Goal: Navigation & Orientation: Understand site structure

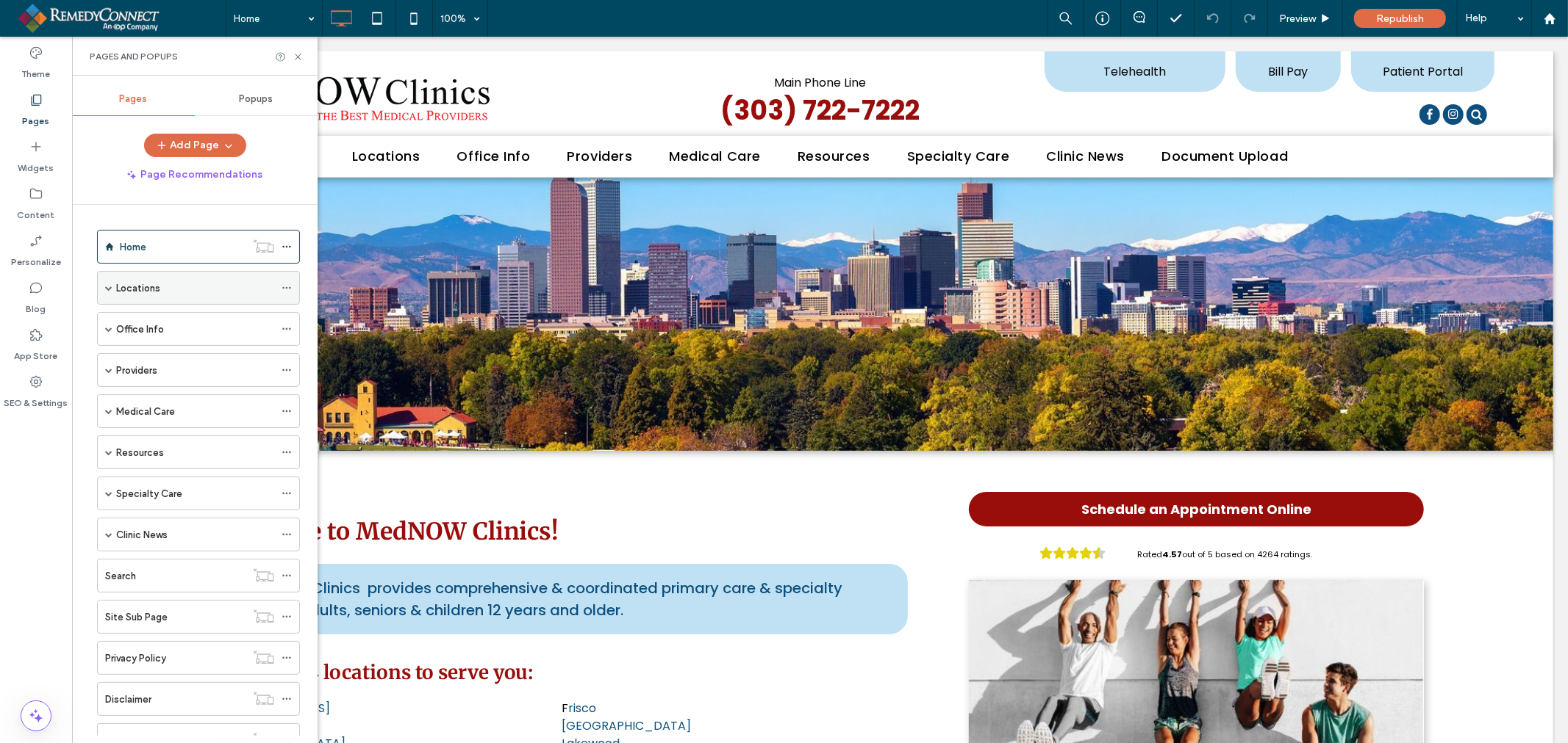
click at [123, 288] on label "Locations" at bounding box center [137, 288] width 44 height 26
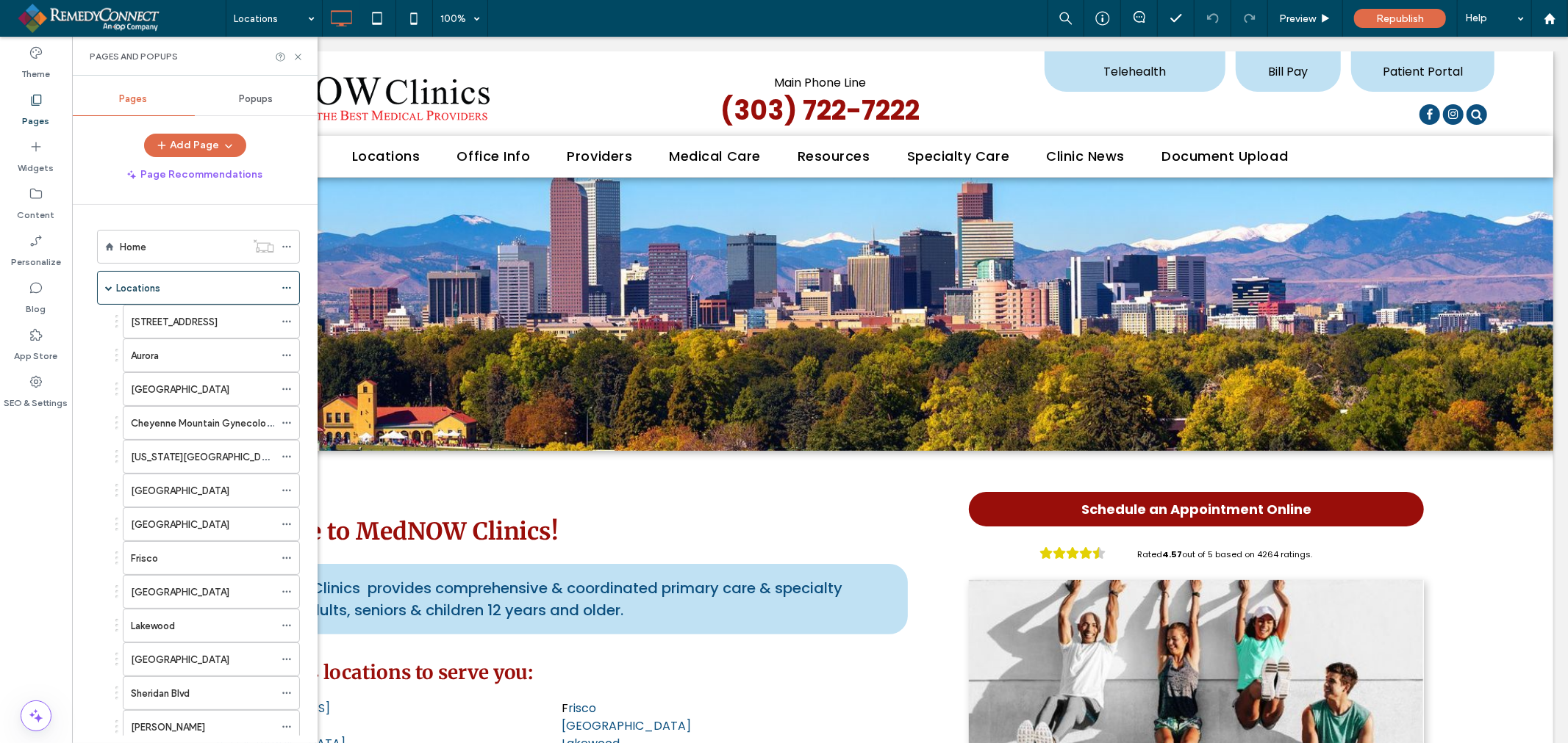
click at [294, 53] on div at bounding box center [784, 372] width 1568 height 743
click at [298, 59] on div at bounding box center [784, 372] width 1568 height 743
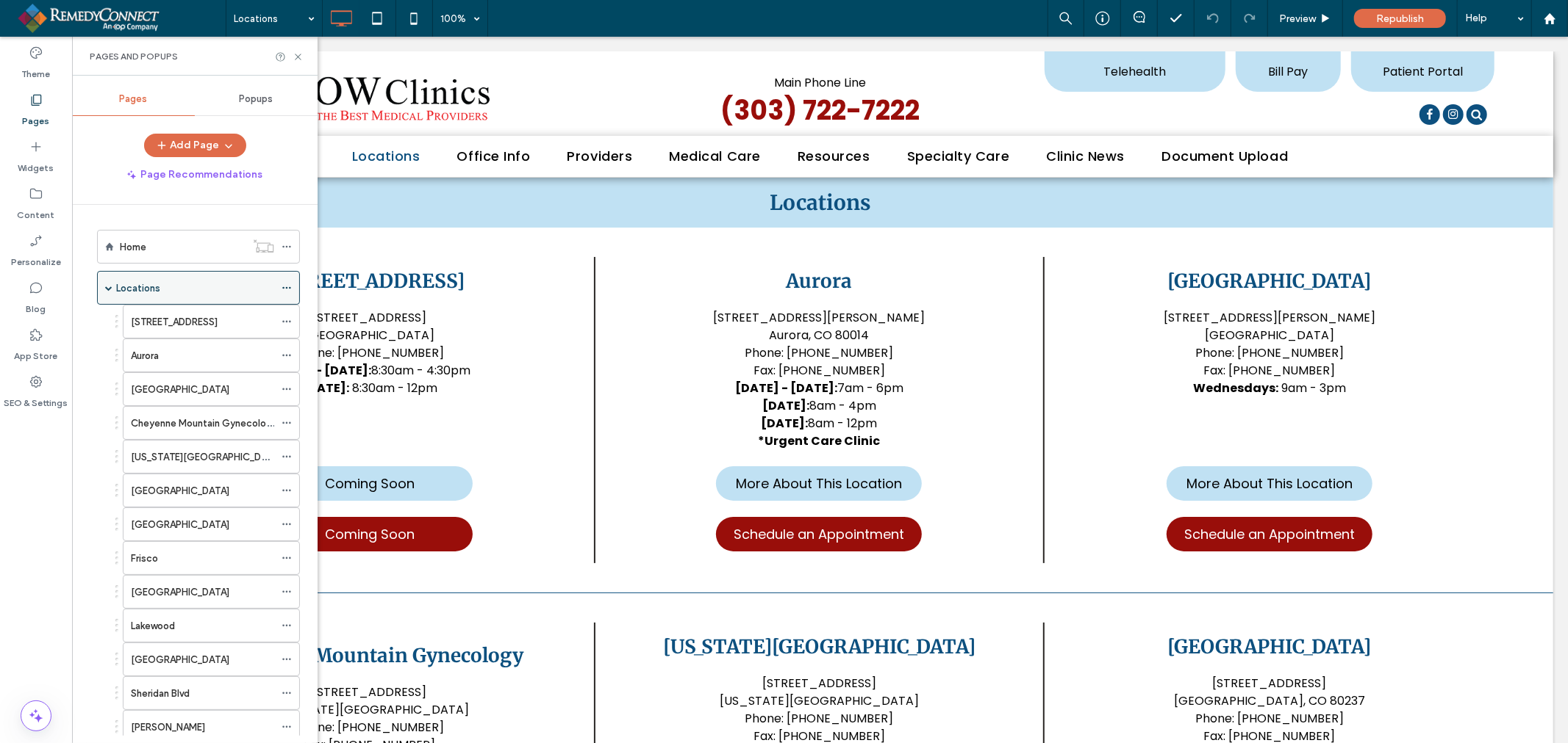
click at [127, 288] on label "Locations" at bounding box center [137, 288] width 44 height 26
click at [108, 289] on span at bounding box center [109, 288] width 7 height 7
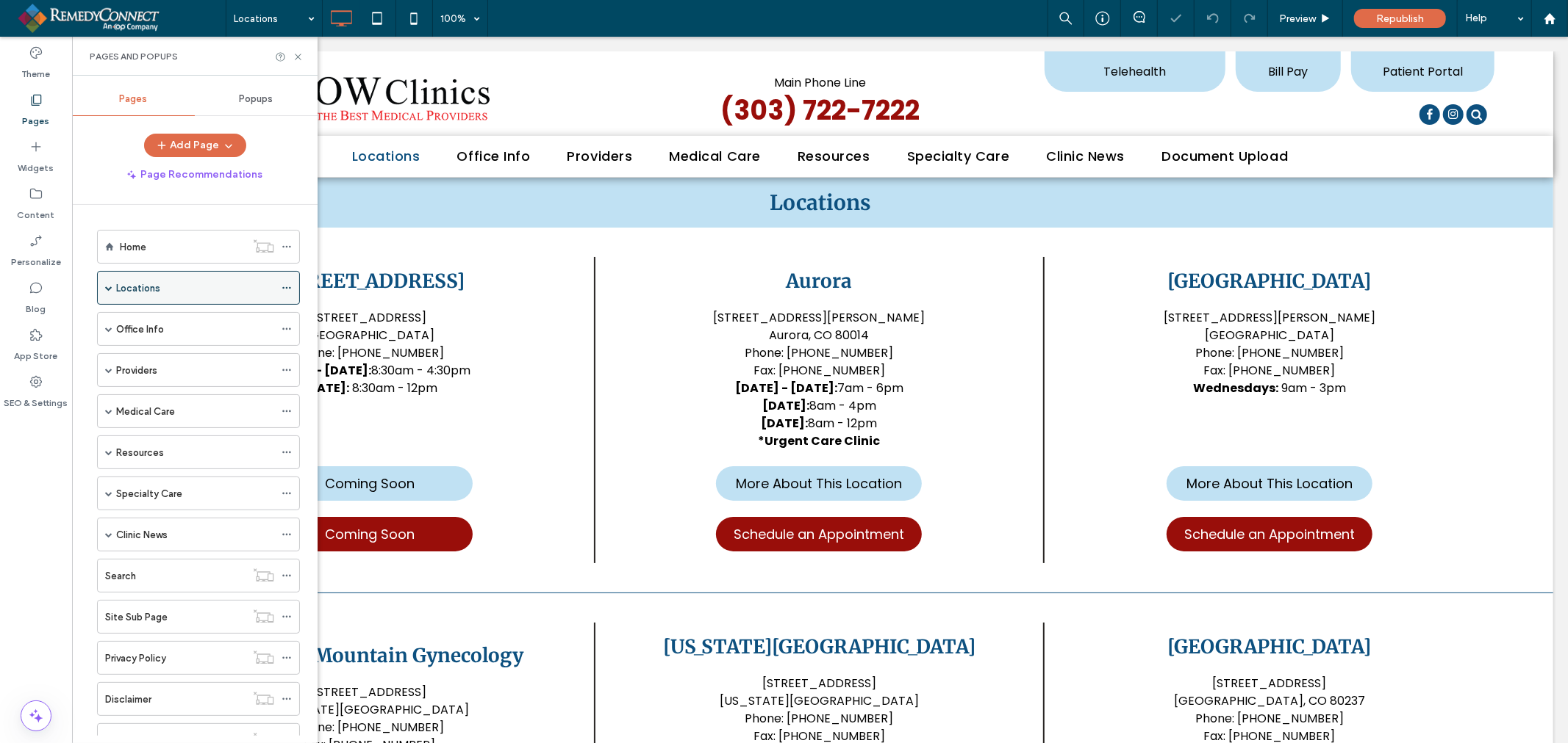
select select "Language Translate Widget"
click at [107, 328] on span at bounding box center [109, 329] width 7 height 7
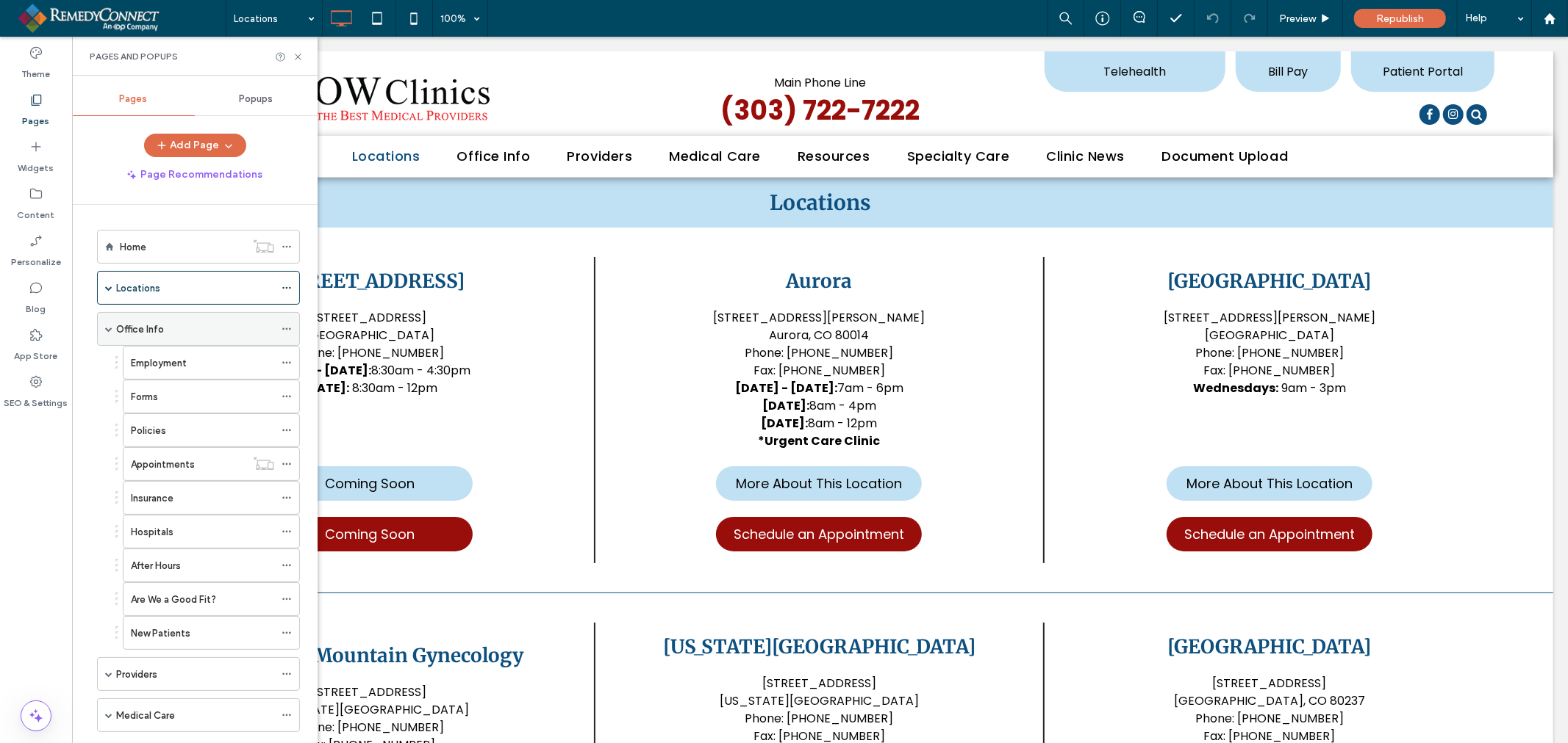
click at [107, 329] on span at bounding box center [109, 329] width 7 height 7
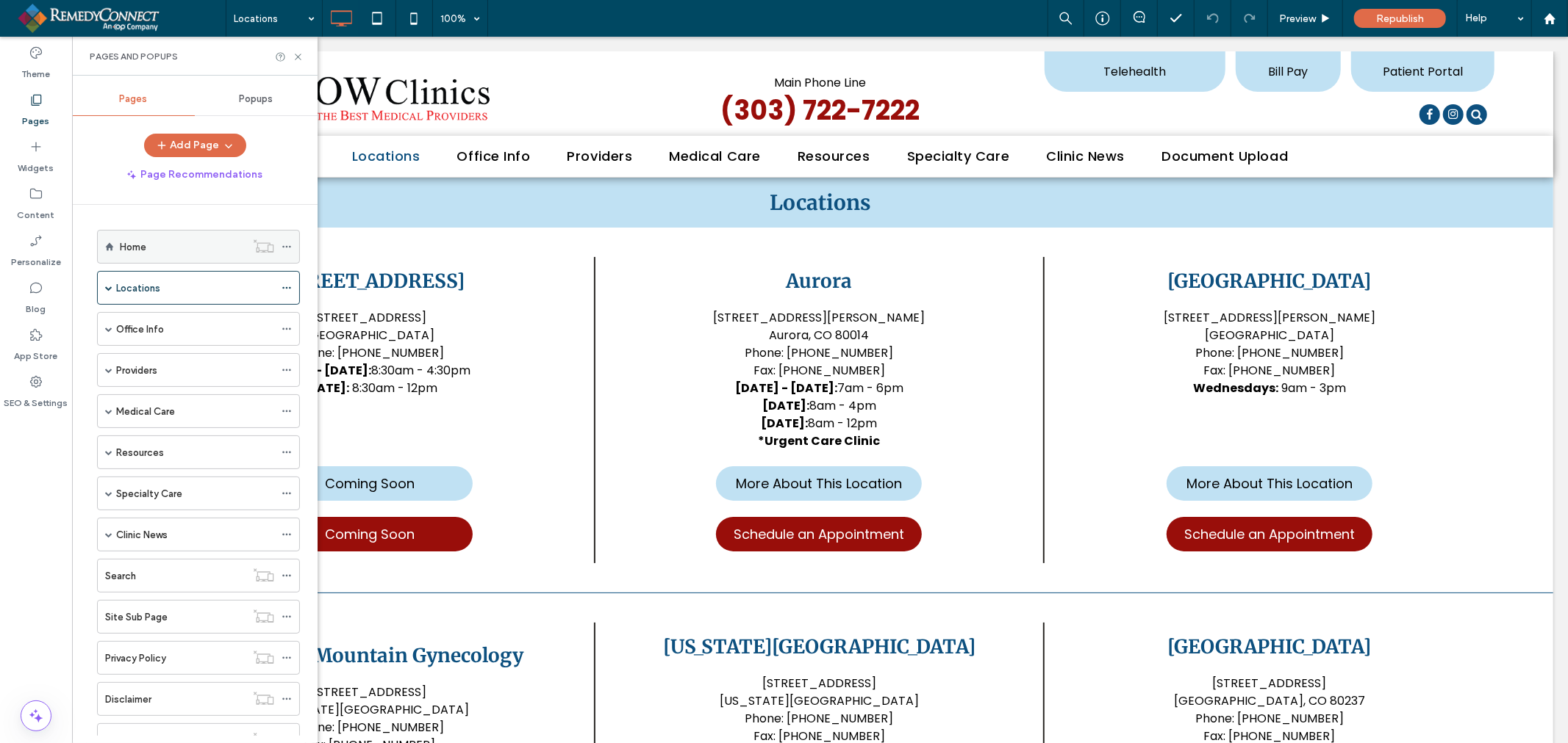
click at [152, 249] on div "Home" at bounding box center [182, 247] width 126 height 15
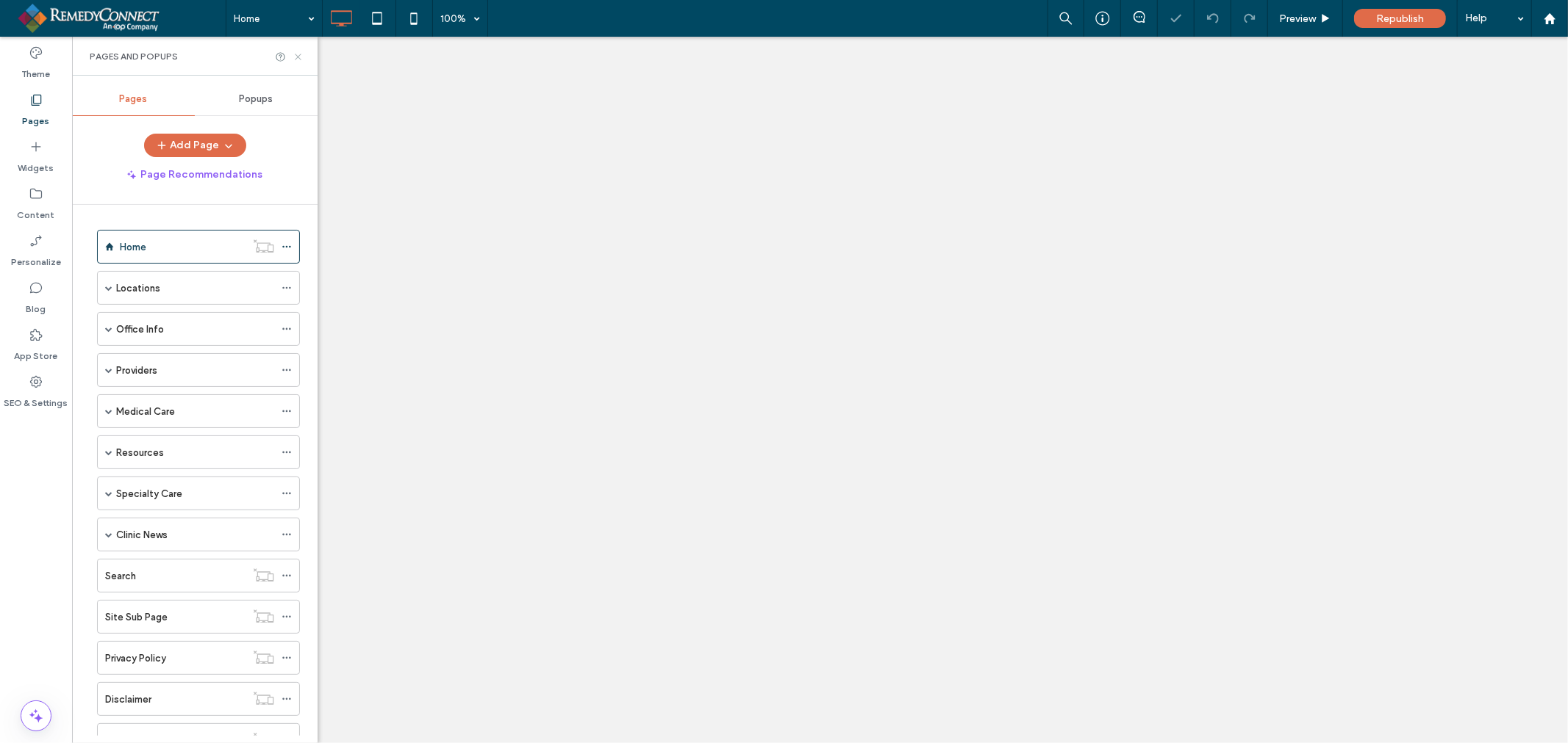
click at [298, 55] on icon at bounding box center [298, 57] width 11 height 11
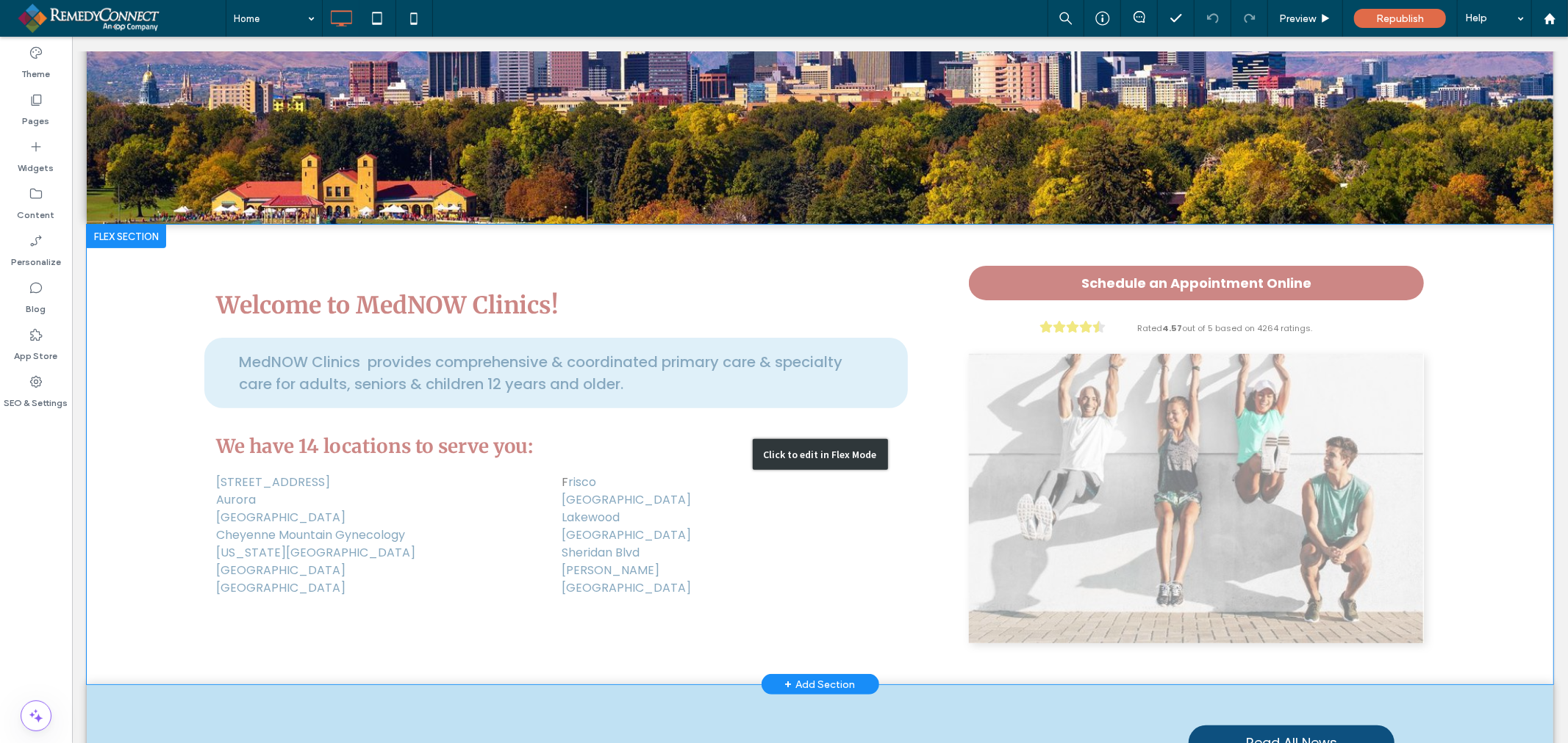
scroll to position [163, 0]
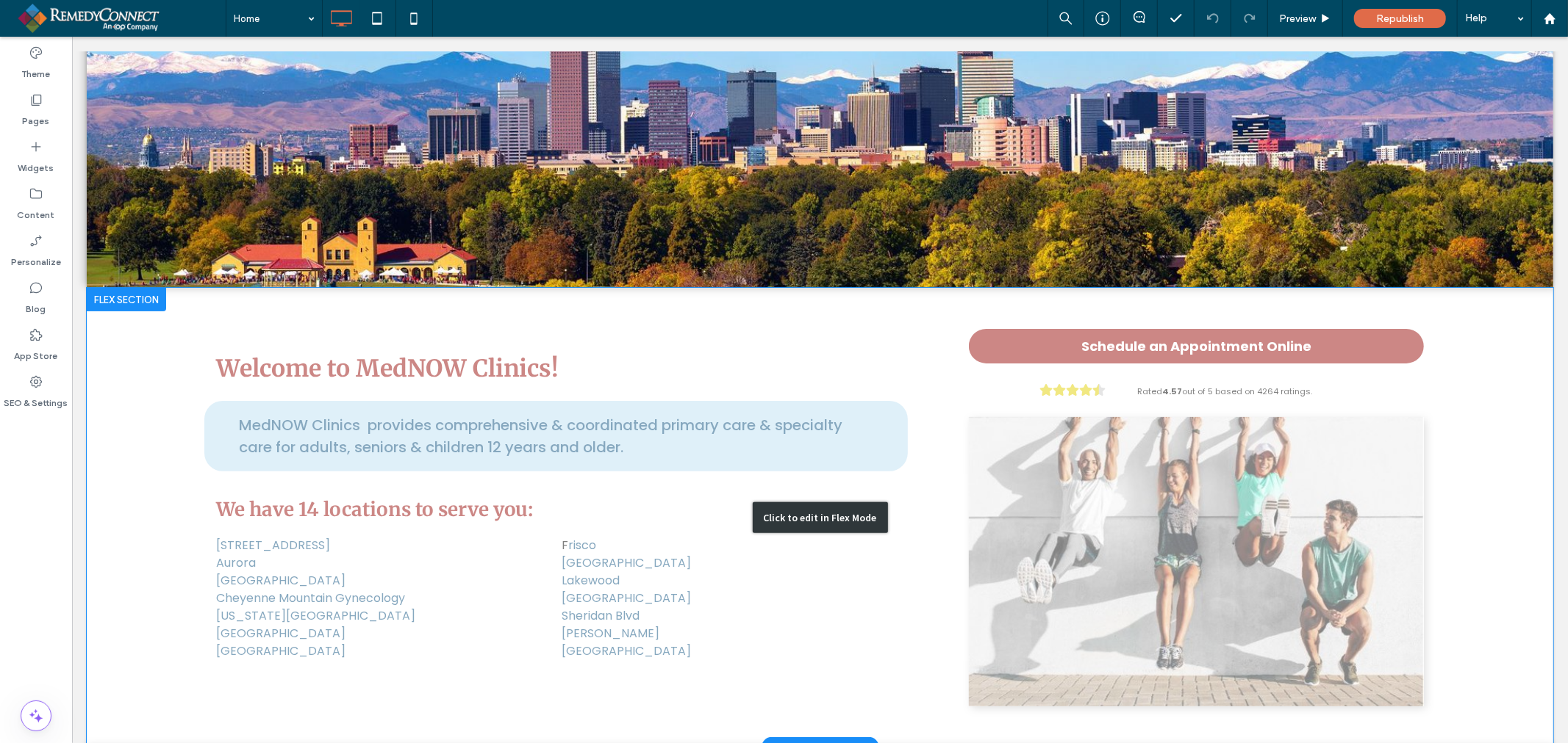
click at [1419, 372] on div "Click to edit in Flex Mode" at bounding box center [818, 517] width 1466 height 460
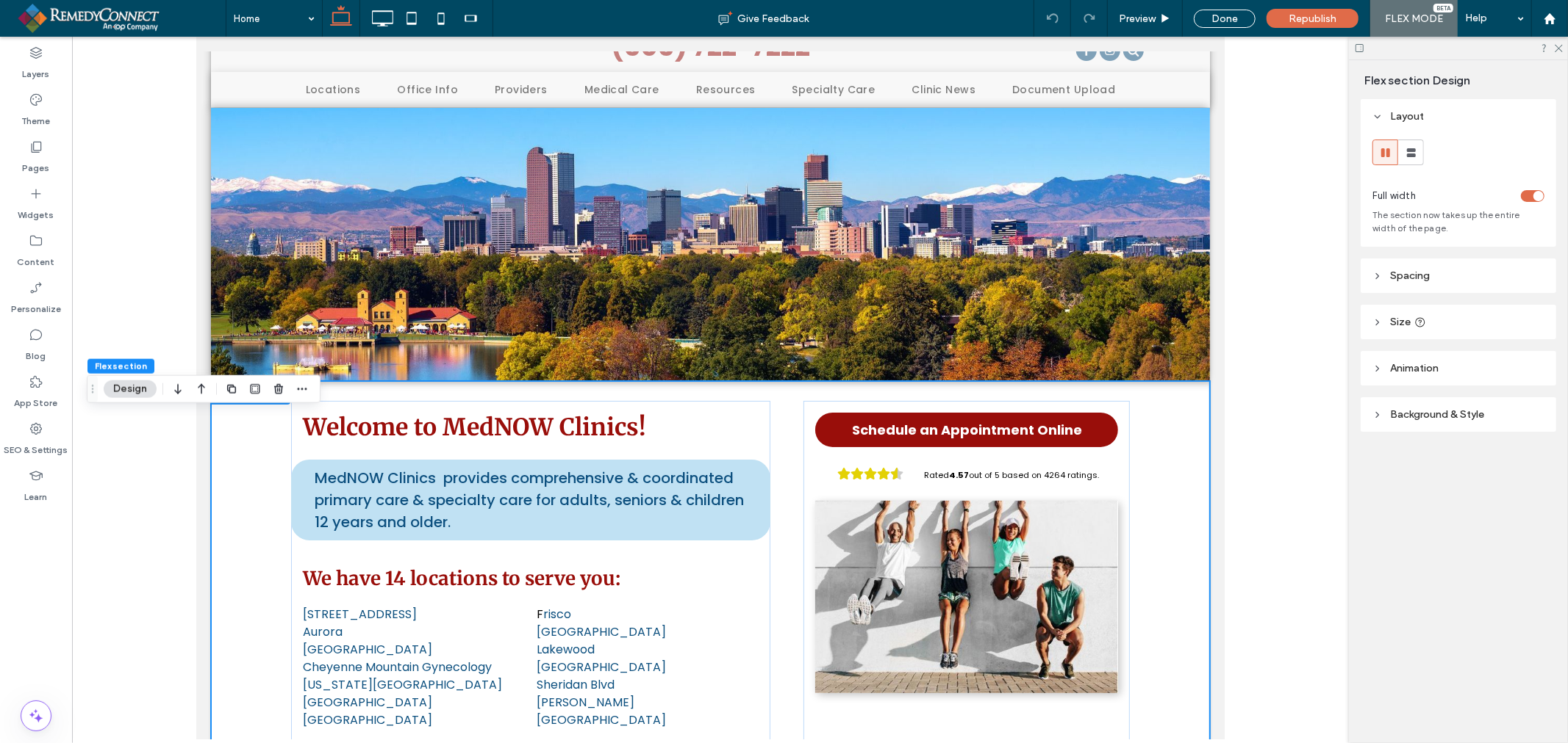
scroll to position [0, 0]
